Goal: Navigation & Orientation: Find specific page/section

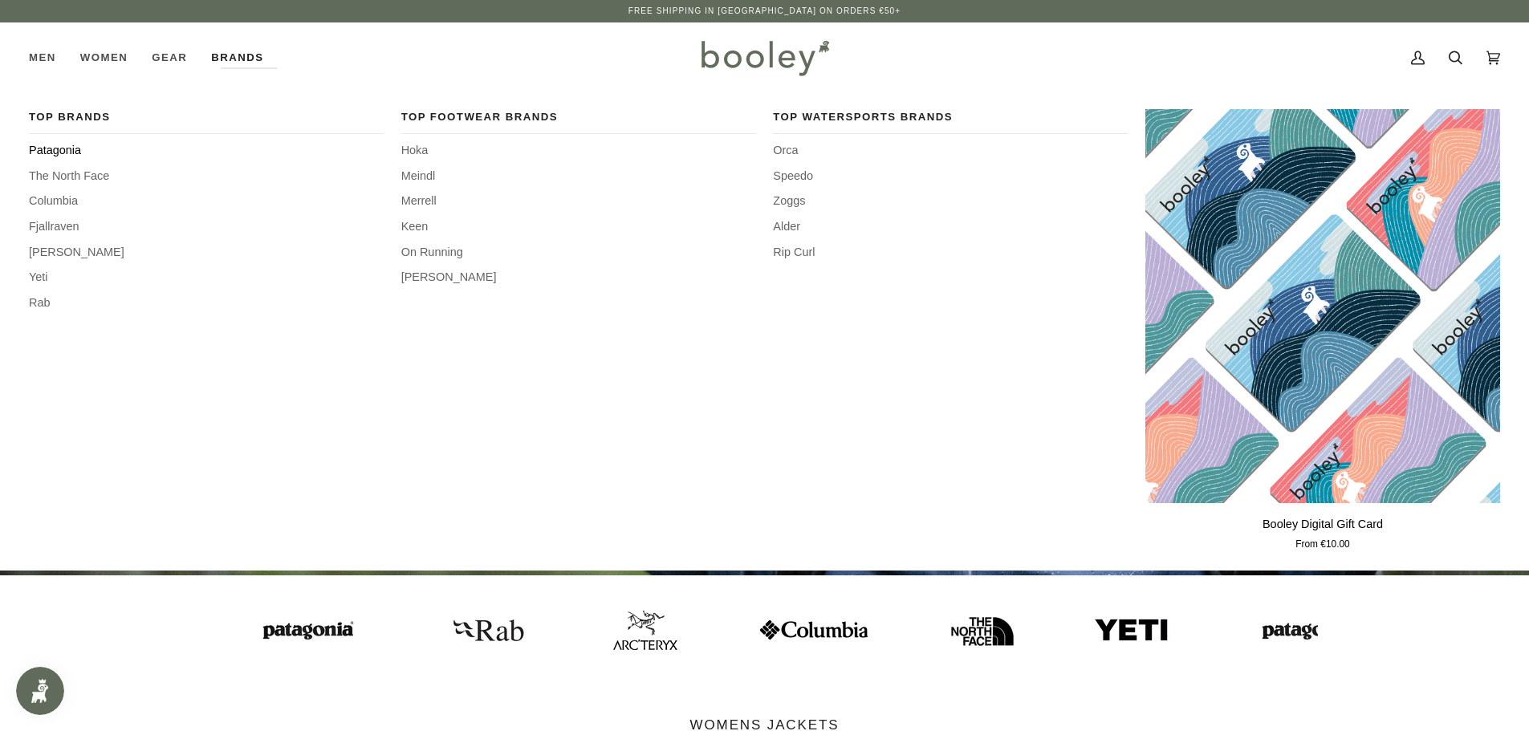
click at [66, 143] on span "Patagonia" at bounding box center [206, 151] width 355 height 18
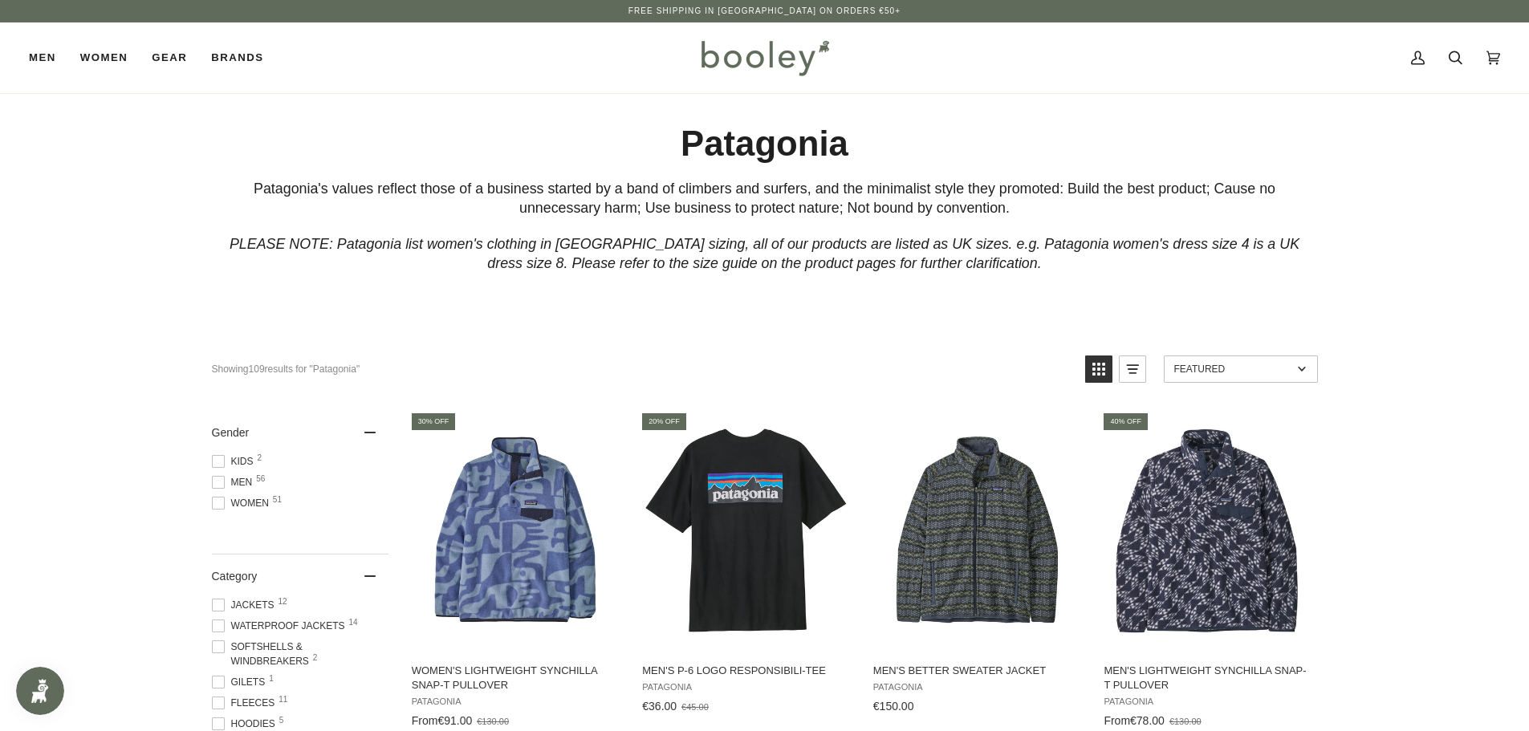
scroll to position [80, 0]
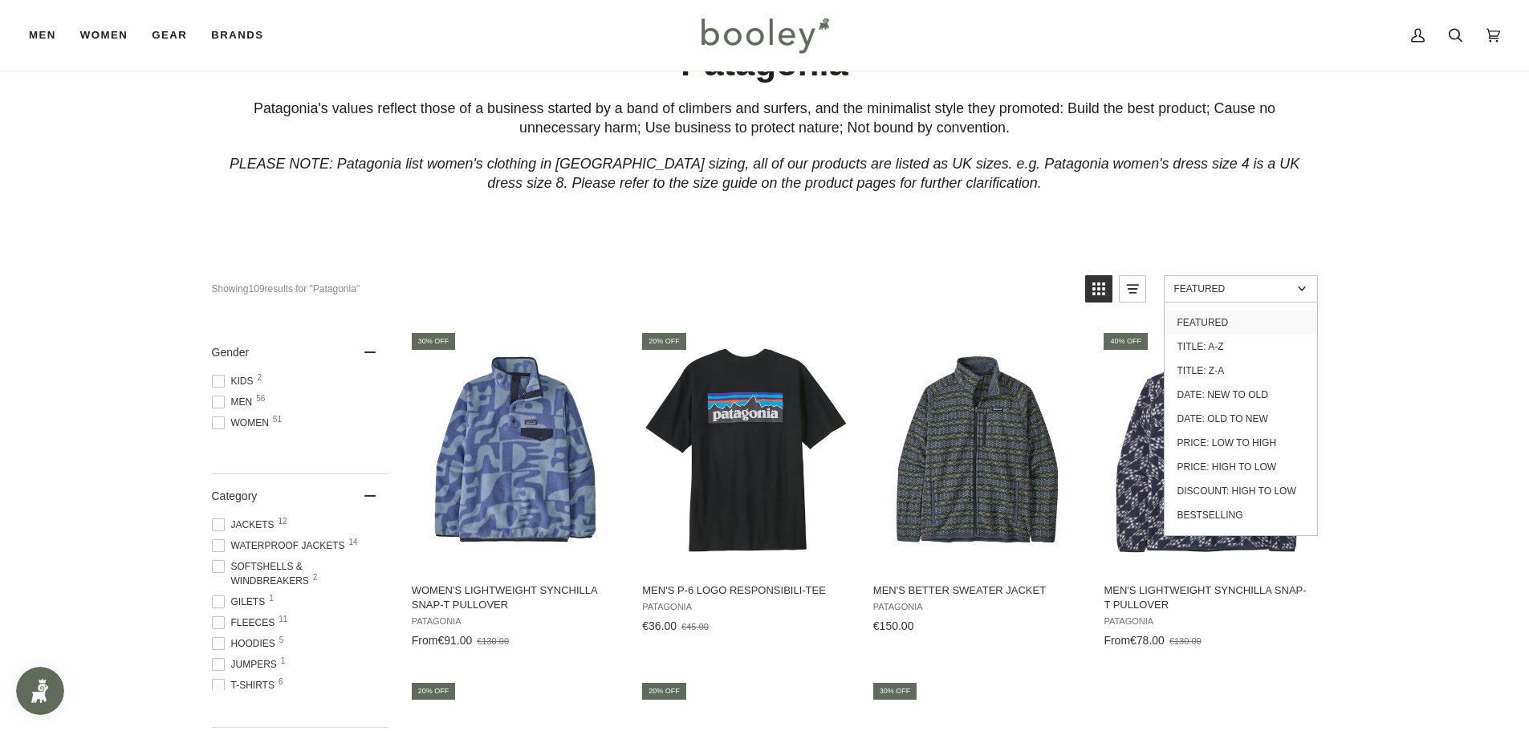
click at [1311, 299] on link "Featured" at bounding box center [1241, 288] width 154 height 27
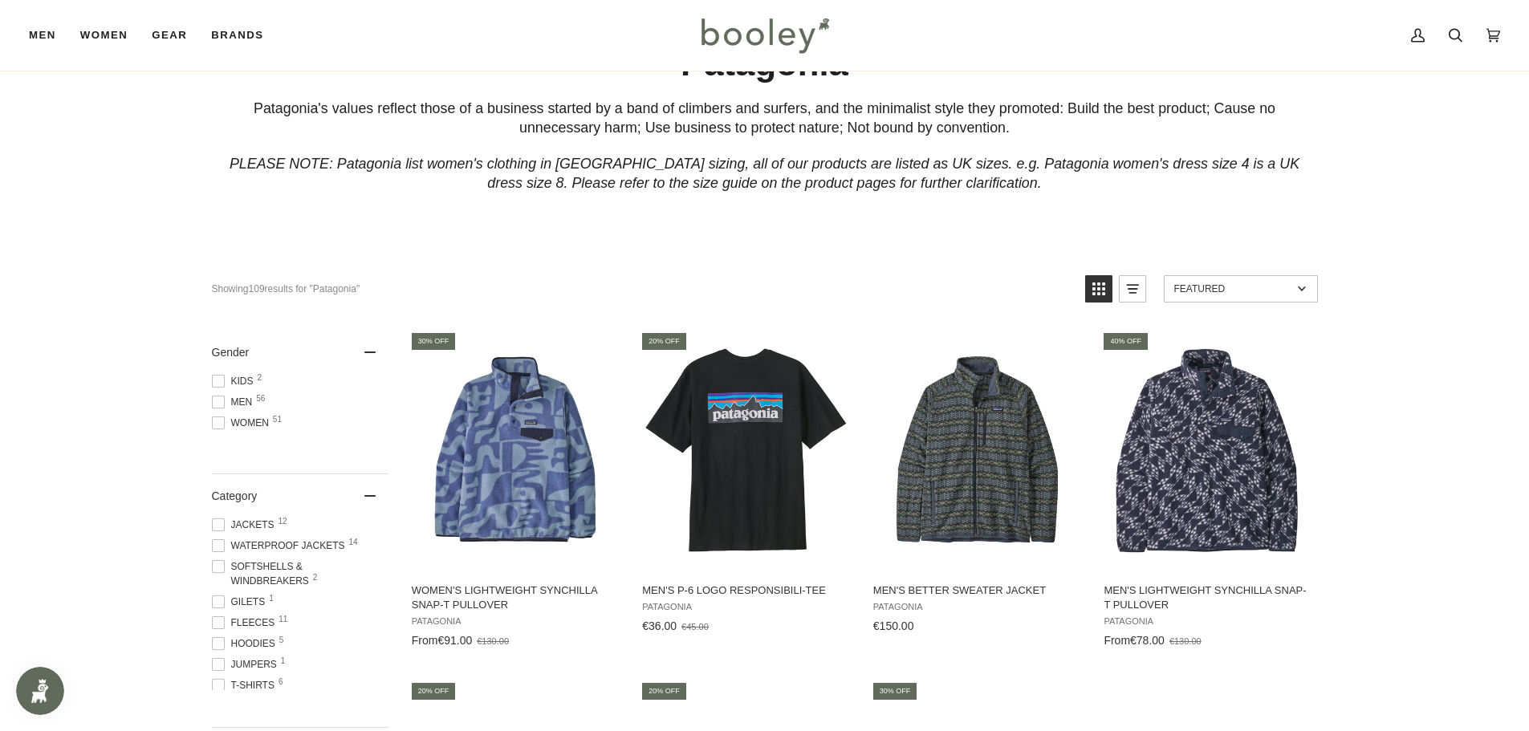
click at [1311, 299] on link "Featured" at bounding box center [1241, 288] width 154 height 27
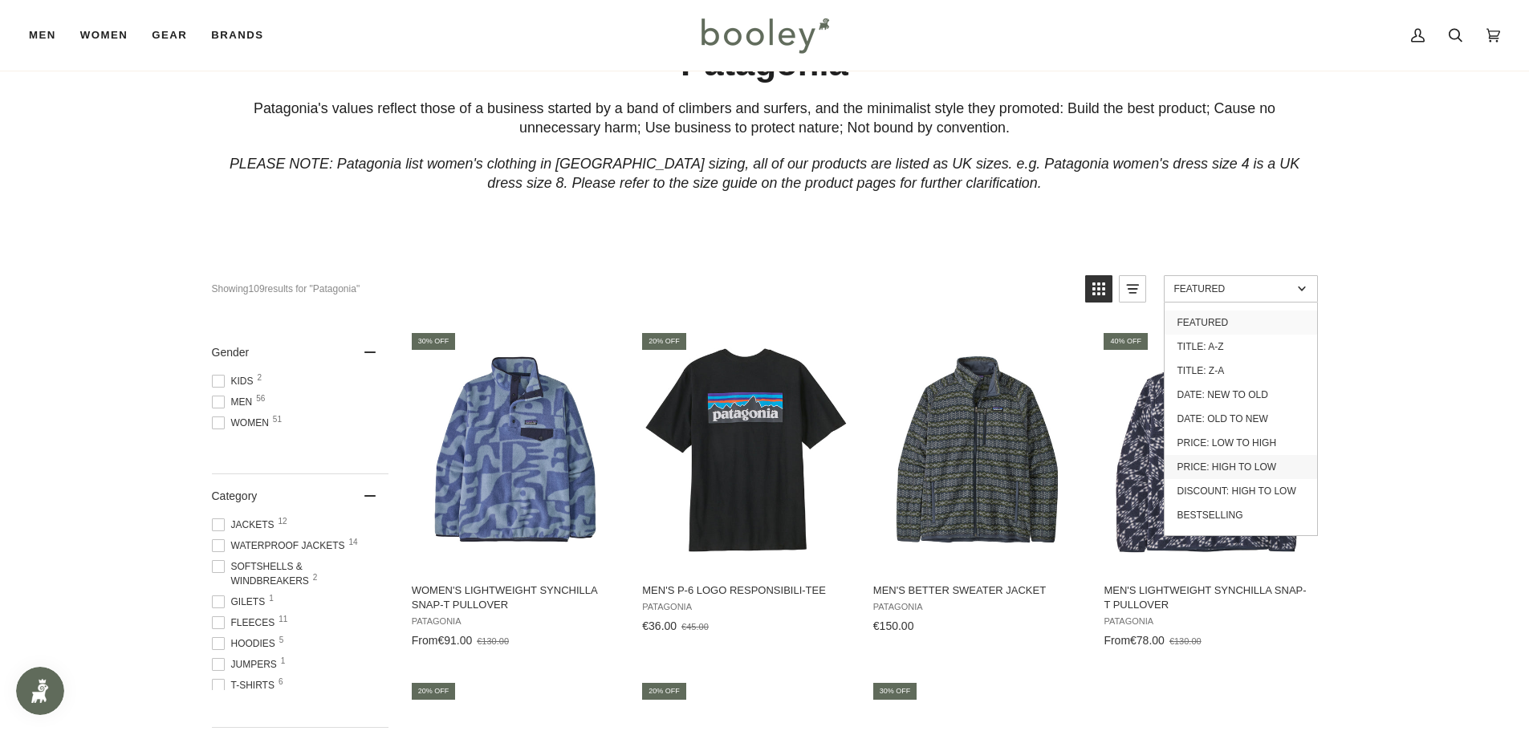
click at [1264, 462] on link "Price: High to Low" at bounding box center [1241, 467] width 153 height 24
